Goal: Task Accomplishment & Management: Manage account settings

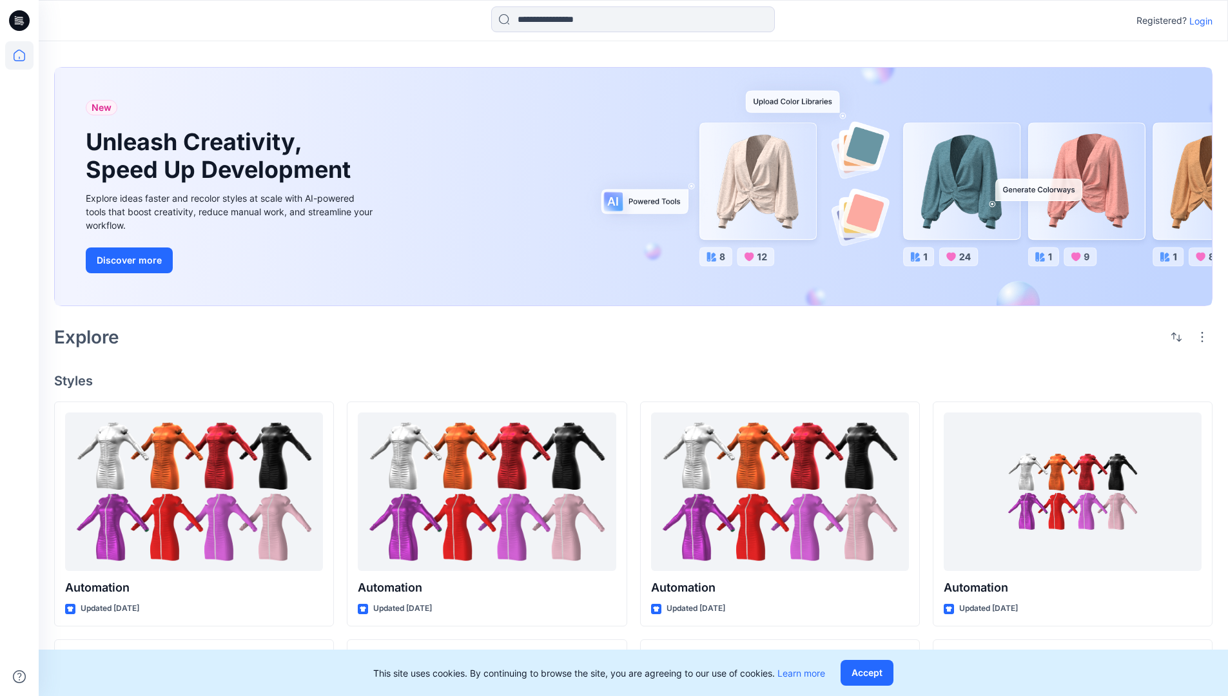
click at [1197, 21] on p "Login" at bounding box center [1200, 21] width 23 height 14
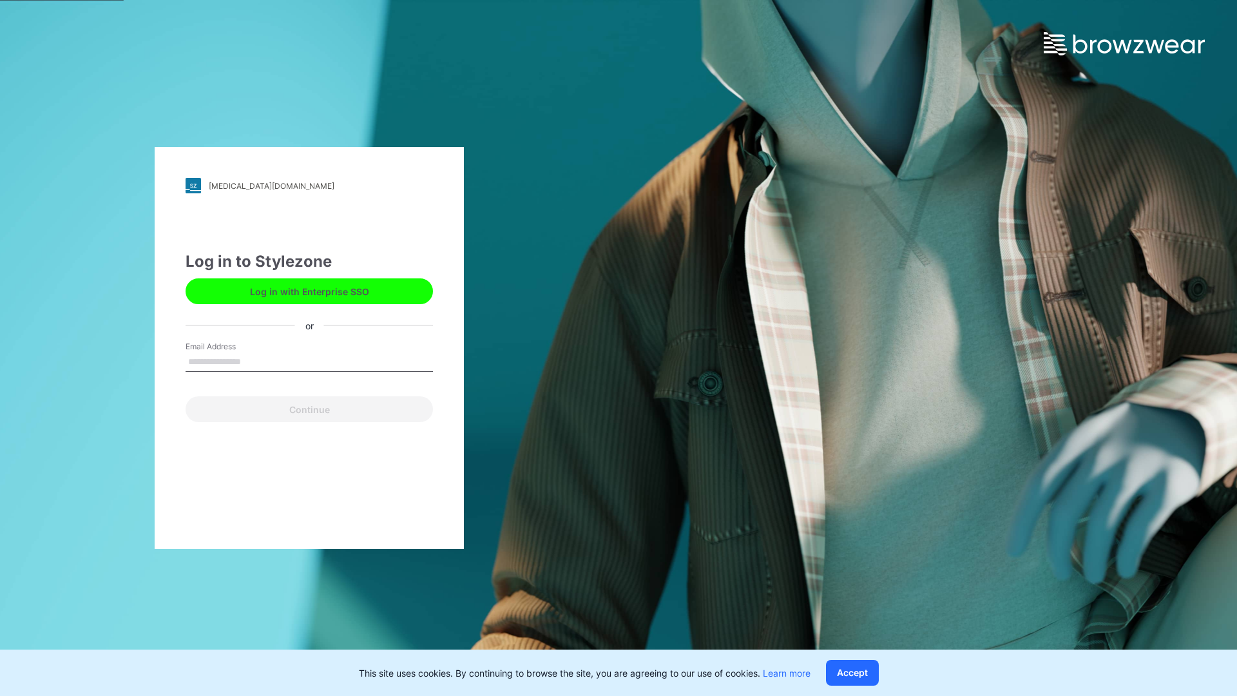
click at [255, 361] on input "Email Address" at bounding box center [309, 362] width 247 height 19
type input "**********"
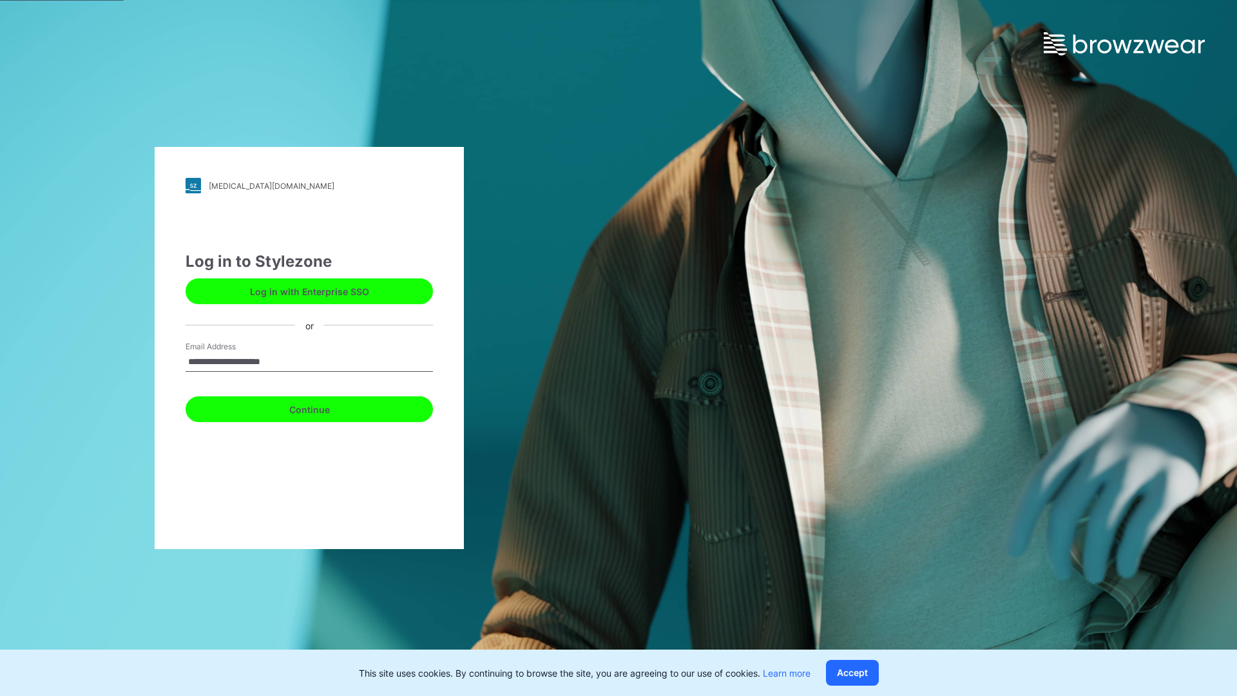
click at [324, 407] on button "Continue" at bounding box center [309, 409] width 247 height 26
